Goal: Information Seeking & Learning: Learn about a topic

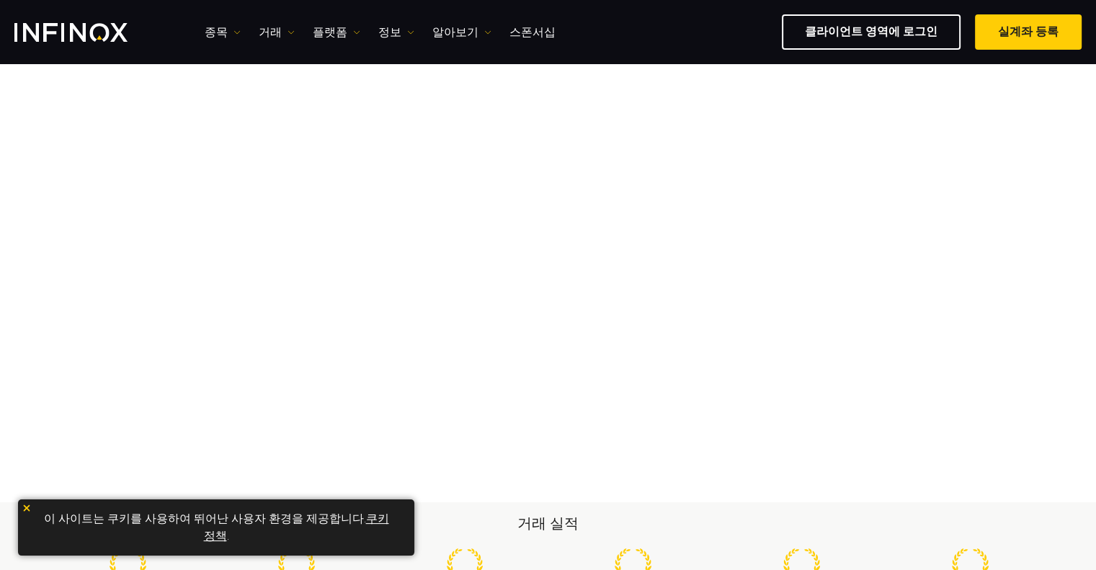
scroll to position [71, 0]
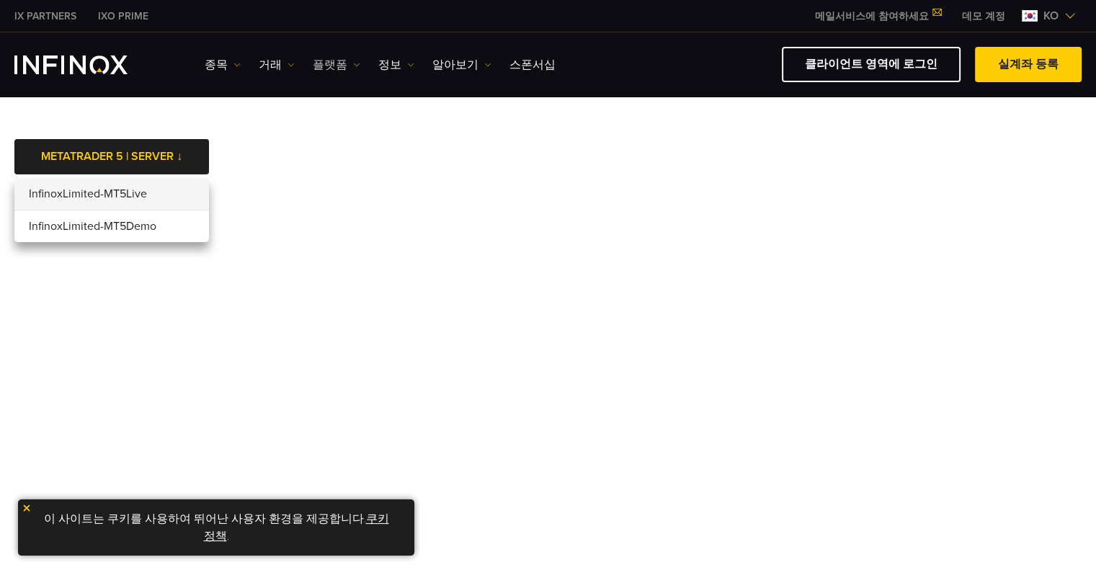
click at [333, 65] on link "플랫폼" at bounding box center [337, 64] width 48 height 17
click at [331, 144] on link "MT5" at bounding box center [368, 141] width 110 height 31
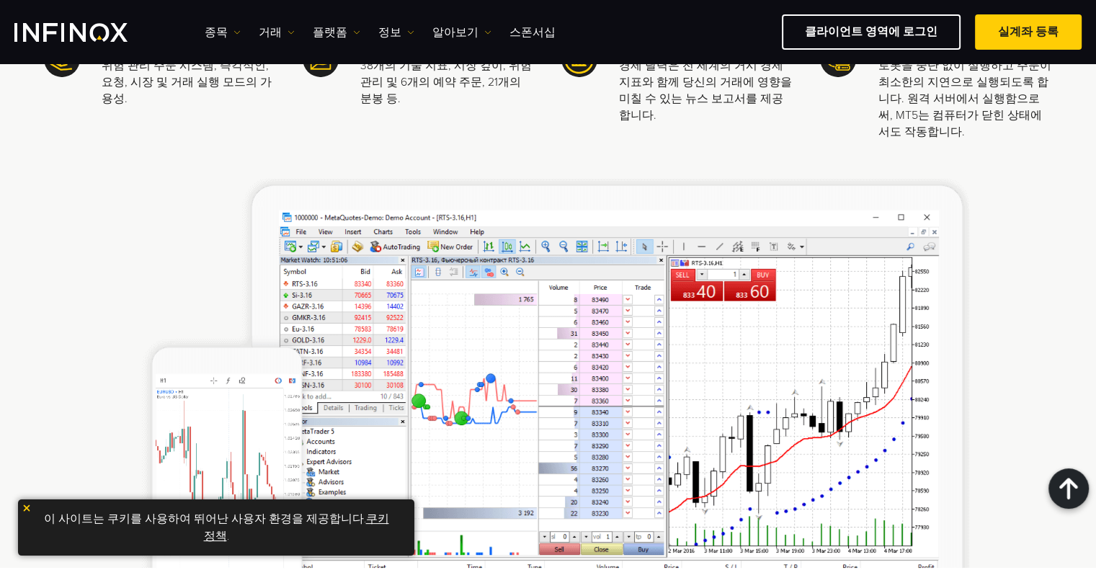
scroll to position [648, 0]
